Goal: Find specific page/section: Find specific page/section

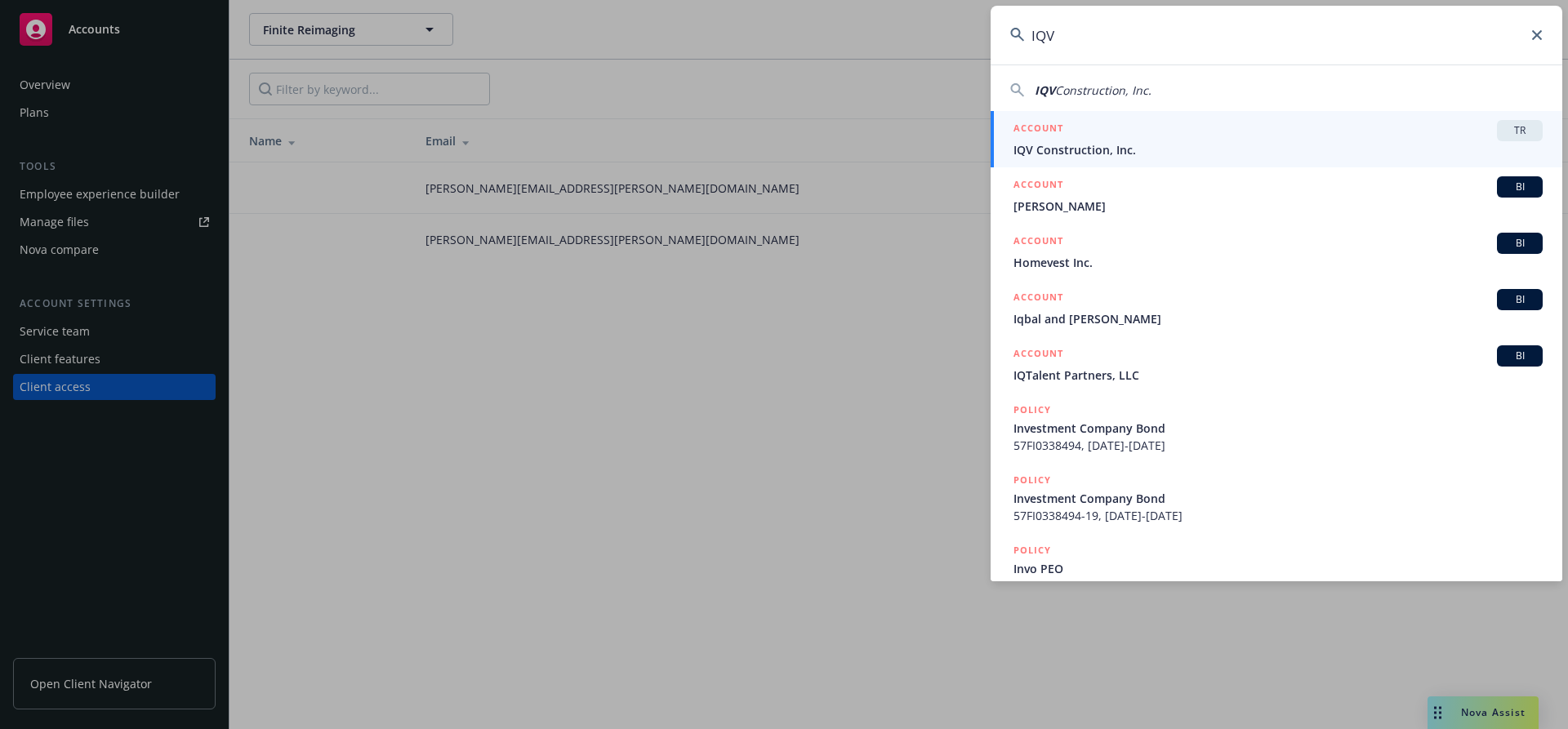
type input "IQV"
click at [1383, 157] on span "IQV Construction, Inc." at bounding box center [1278, 150] width 529 height 17
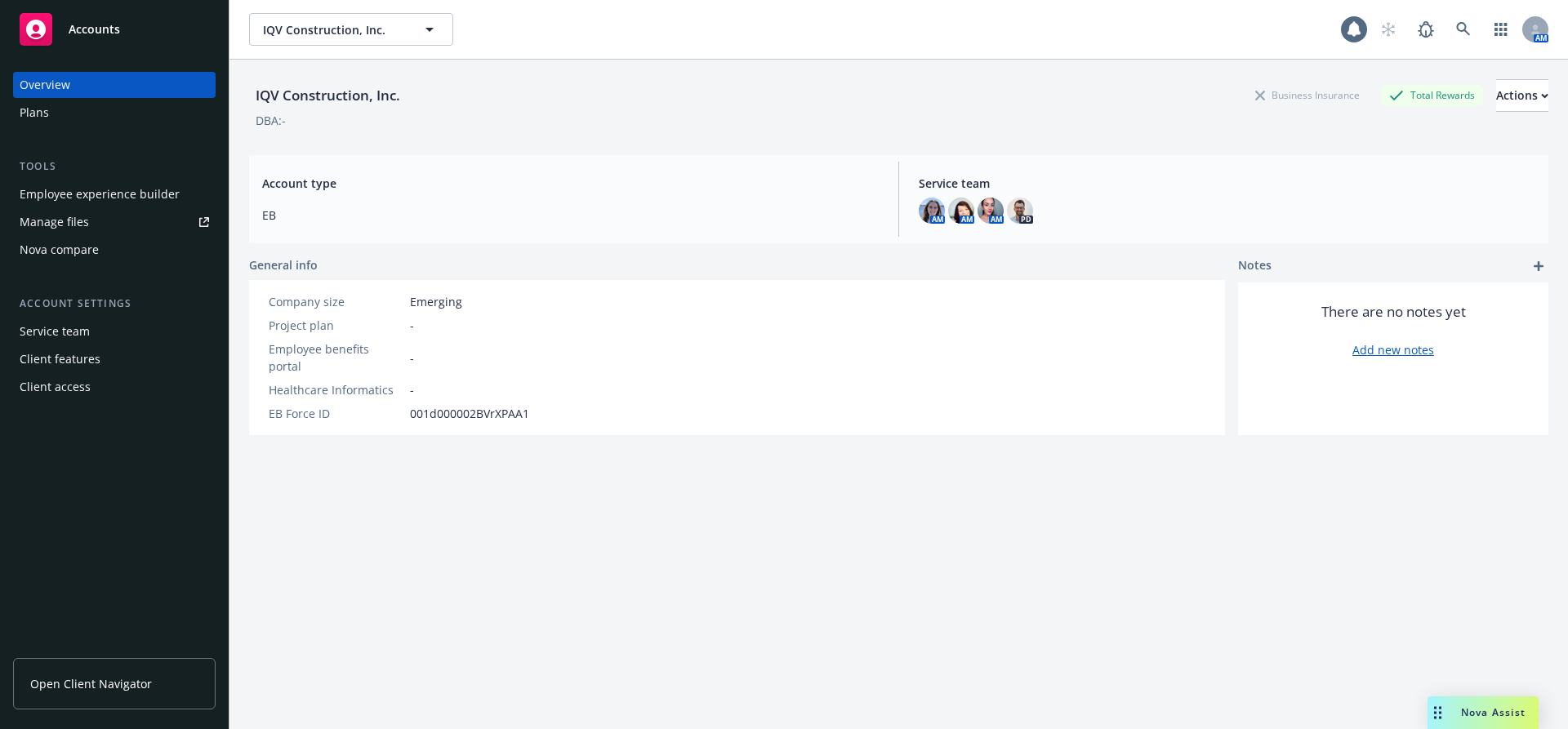
click at [81, 396] on div "Client access" at bounding box center [55, 387] width 71 height 26
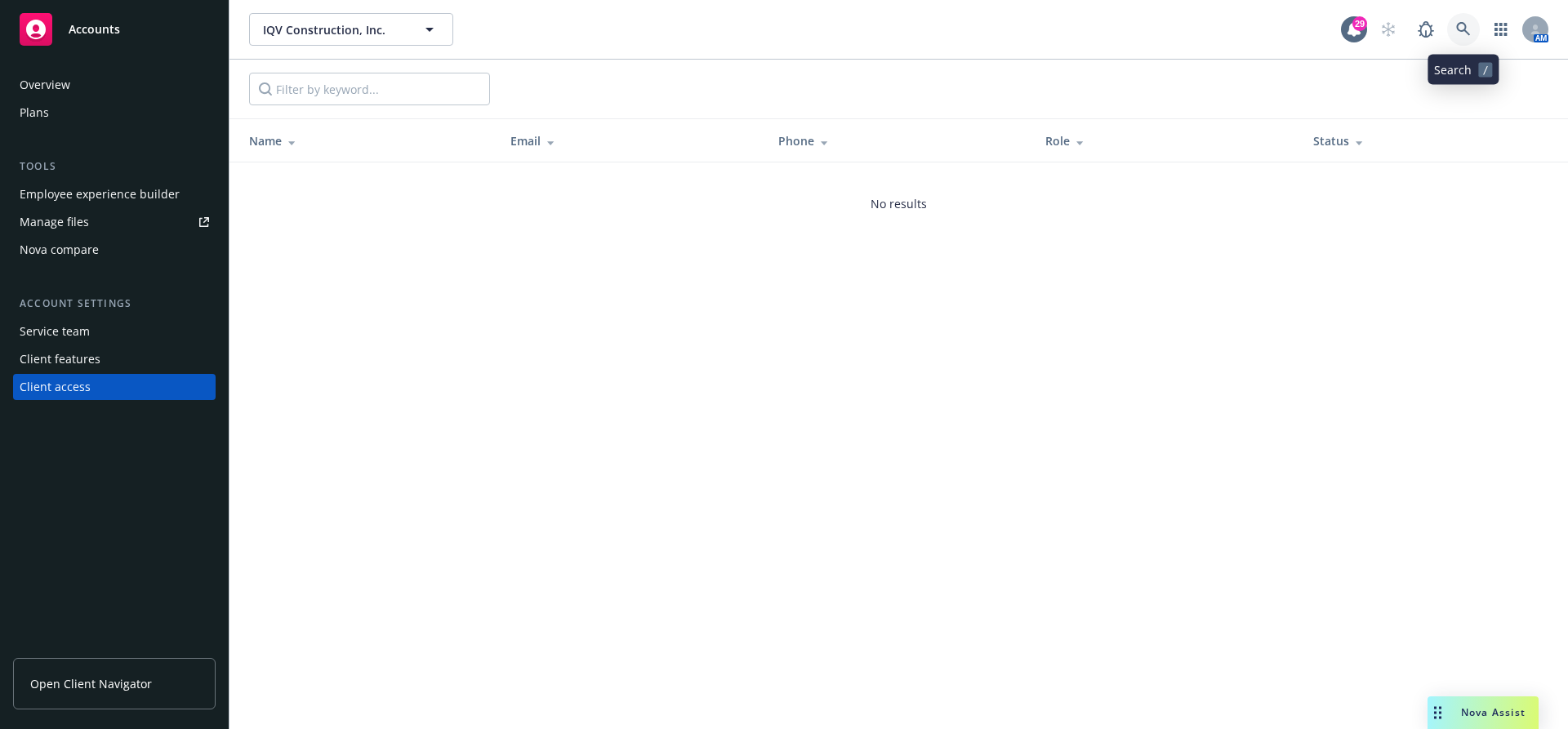
click at [1466, 15] on link at bounding box center [1464, 29] width 33 height 33
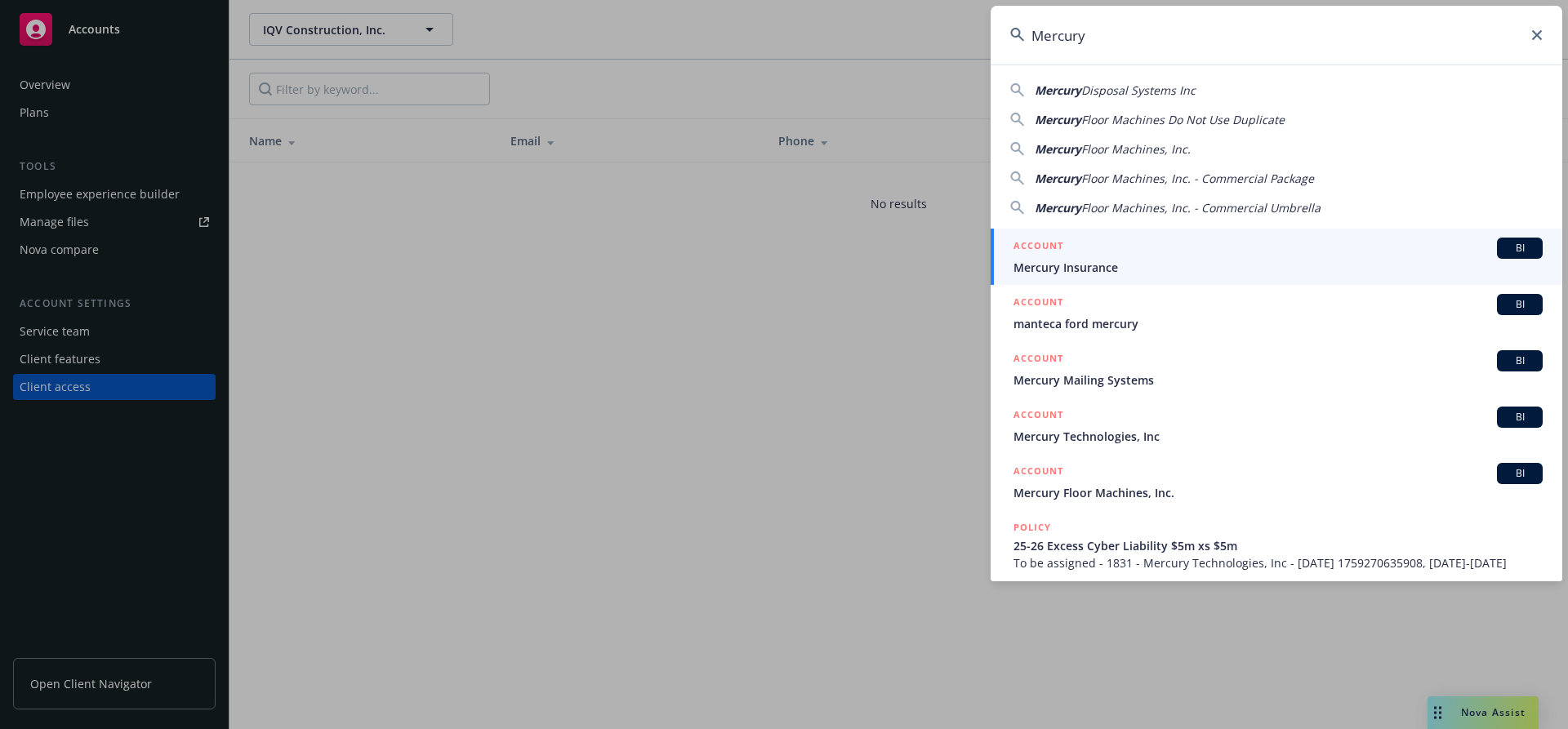
scroll to position [323, 0]
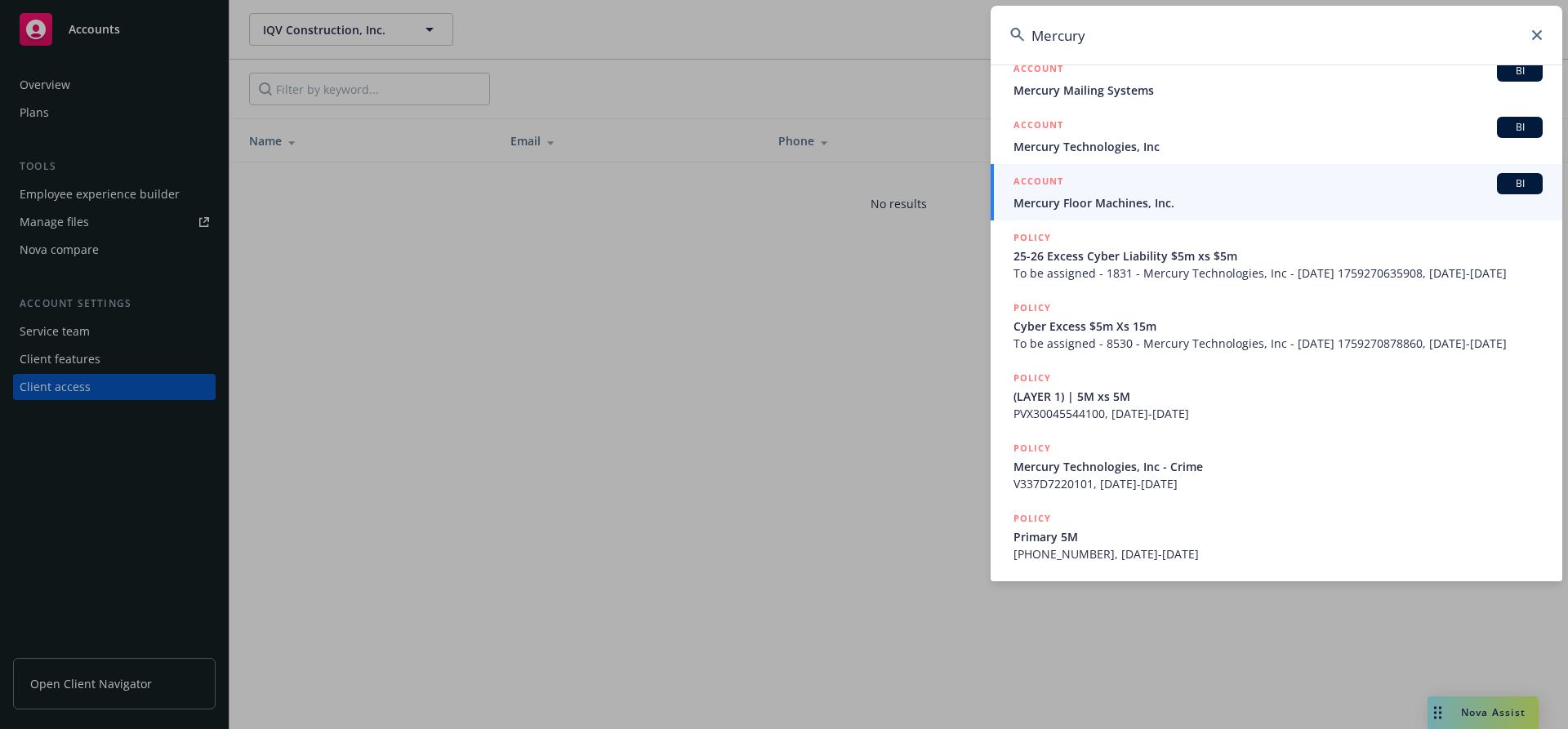
click at [1108, 35] on input "Mercury" at bounding box center [1276, 35] width 572 height 58
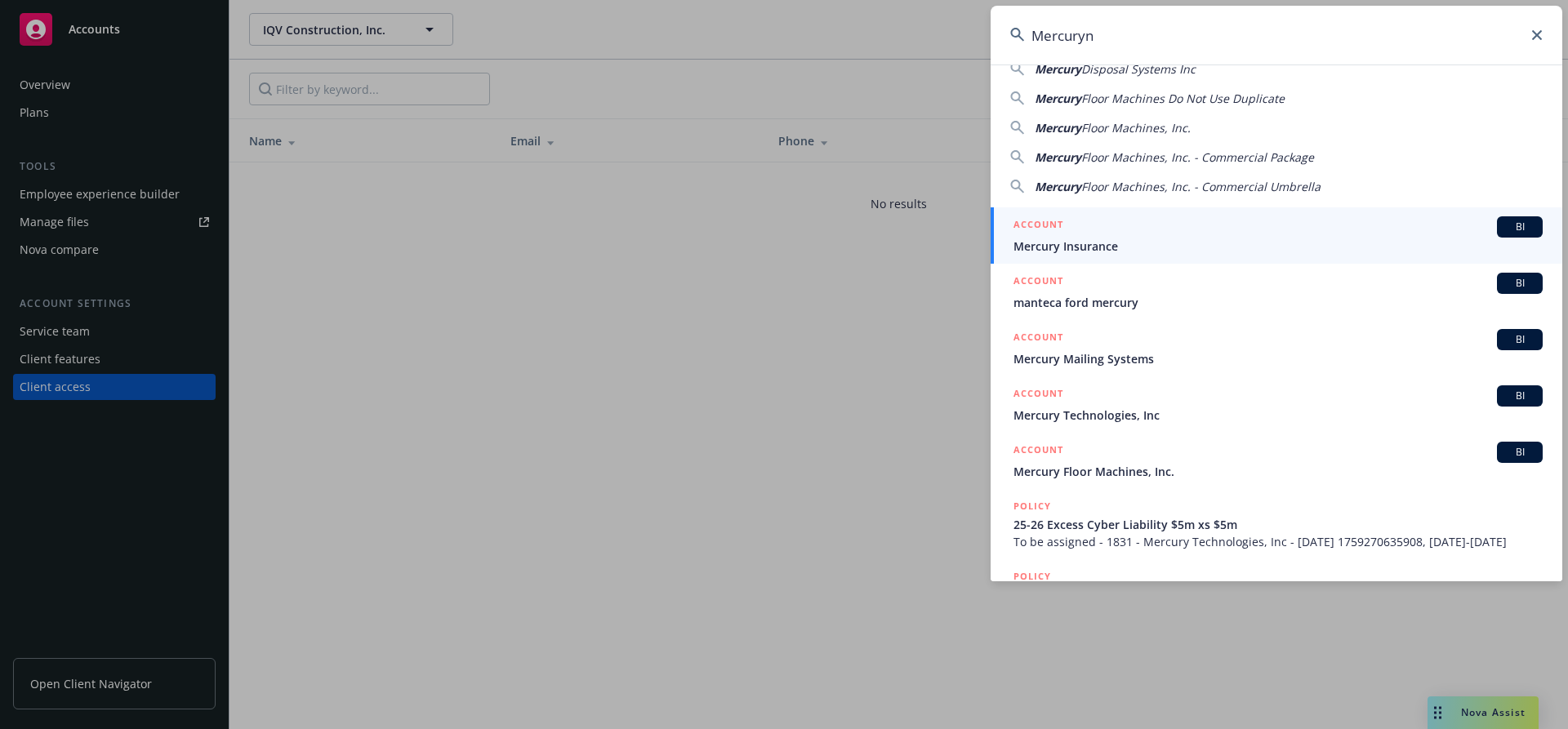
scroll to position [0, 0]
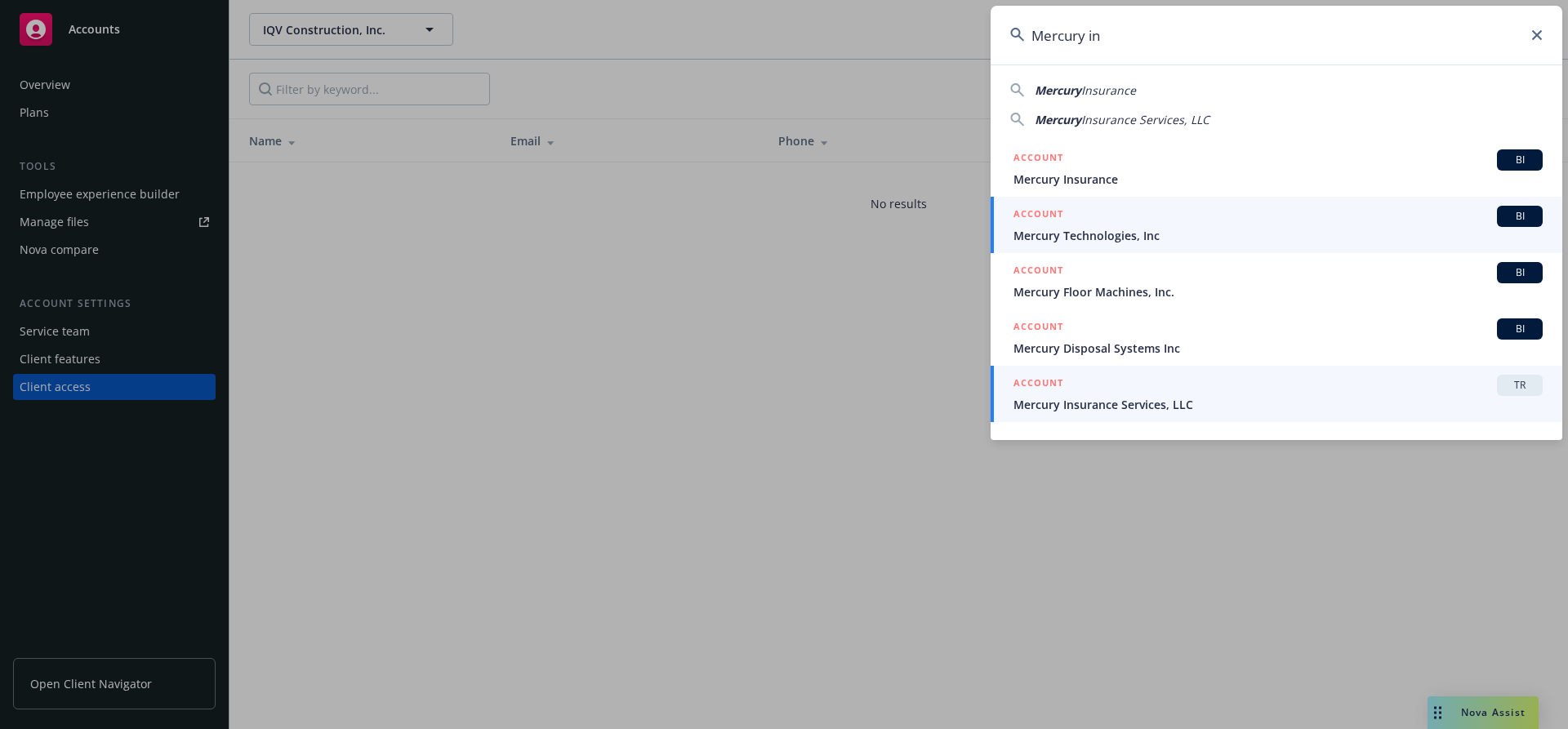
type input "Mercury in"
click at [1186, 400] on span "Mercury Insurance Services, LLC" at bounding box center [1278, 404] width 529 height 17
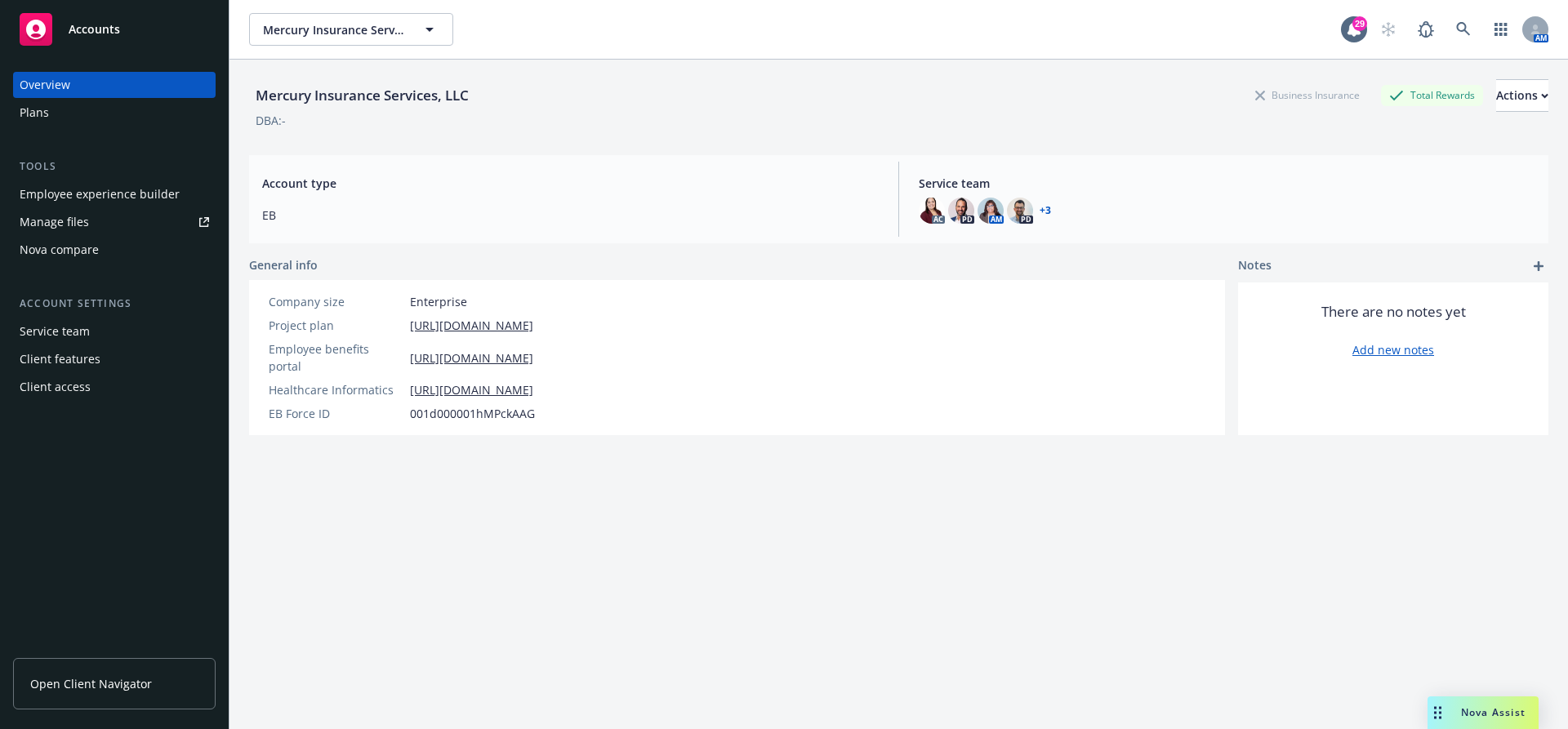
click at [63, 392] on div "Client access" at bounding box center [55, 387] width 71 height 26
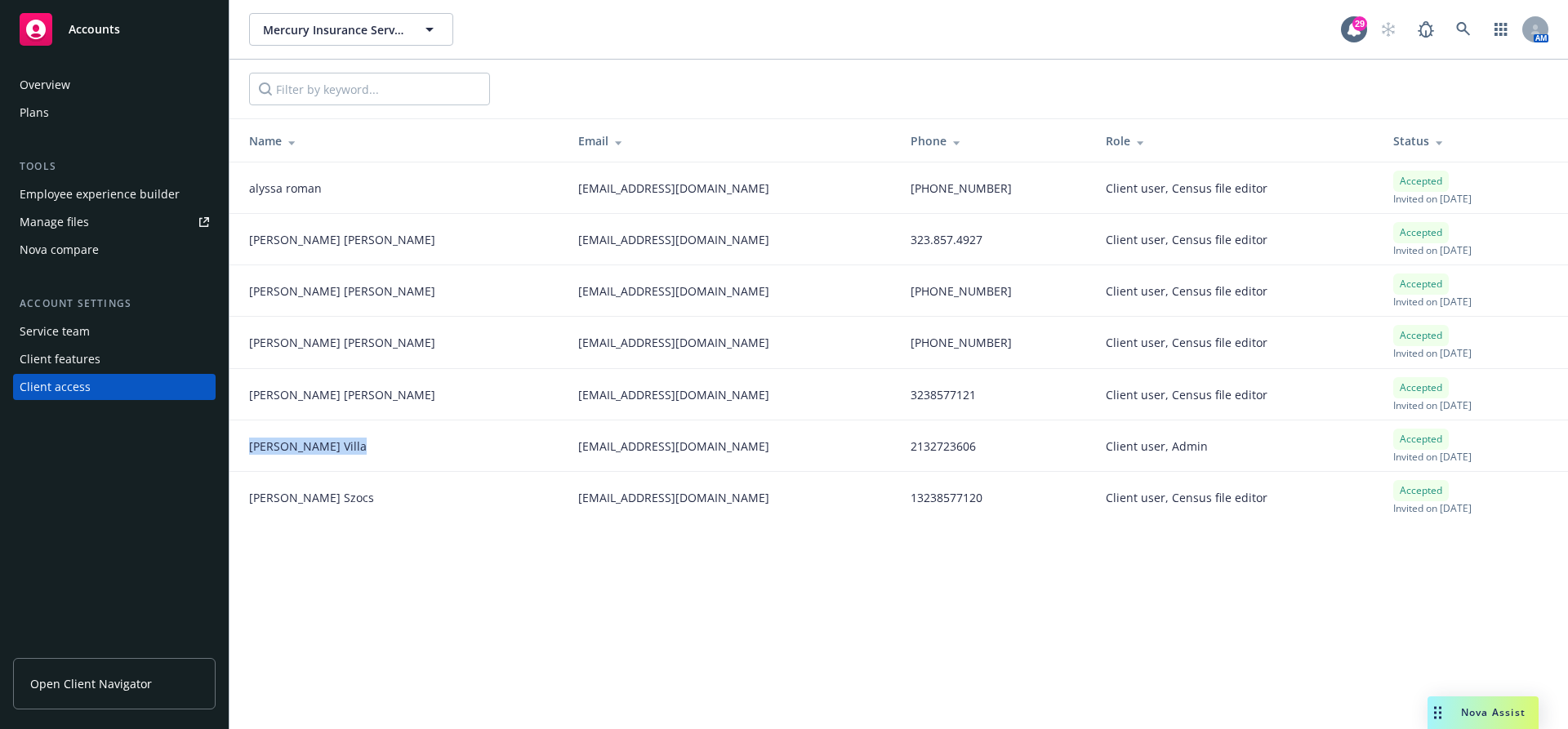
drag, startPoint x: 330, startPoint y: 447, endPoint x: 248, endPoint y: 446, distance: 82.0
click at [248, 446] on td "[PERSON_NAME]" at bounding box center [398, 446] width 336 height 52
copy span "[PERSON_NAME]"
